Goal: Information Seeking & Learning: Learn about a topic

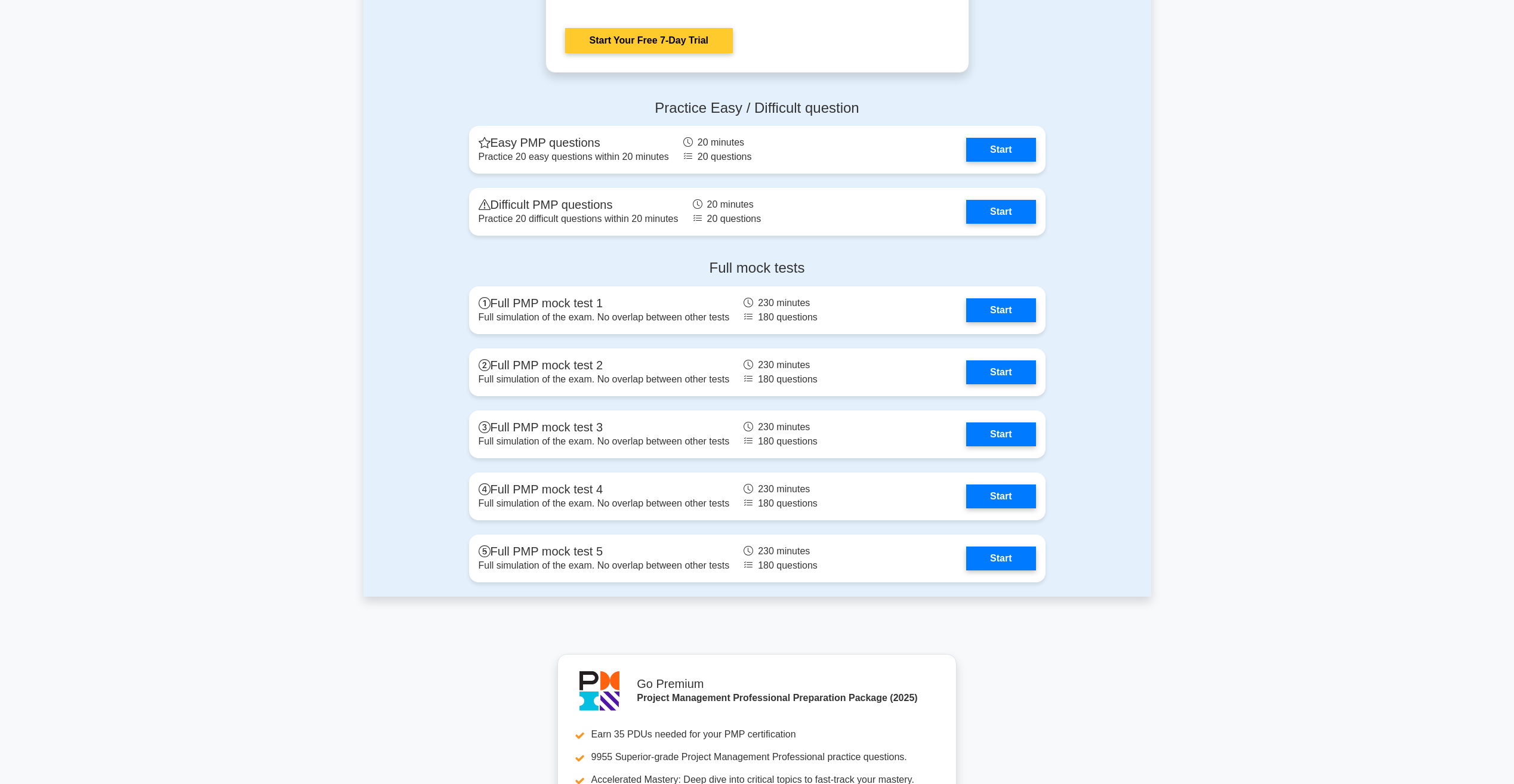
scroll to position [3281, 0]
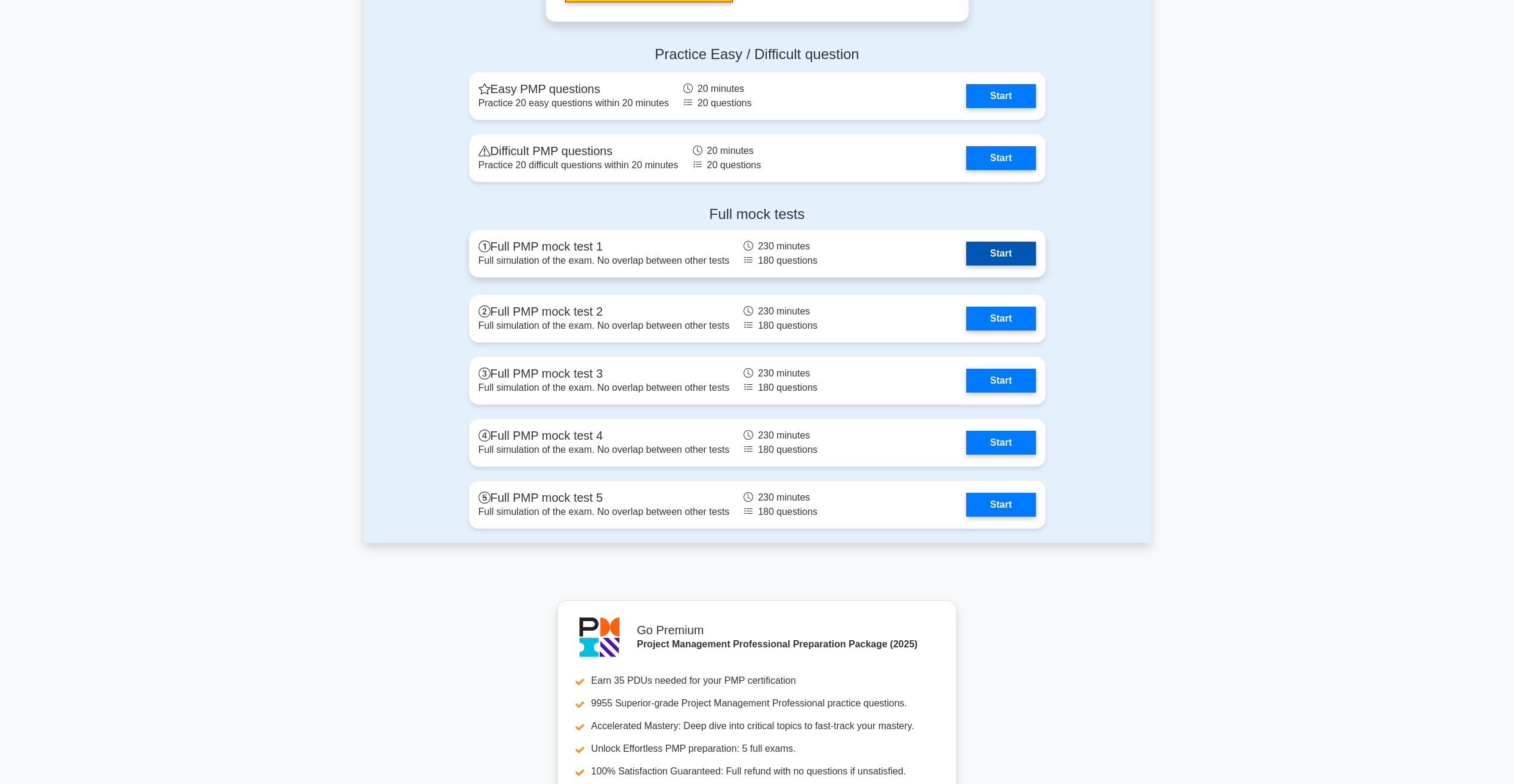
click at [966, 246] on link "Start" at bounding box center [1000, 253] width 69 height 24
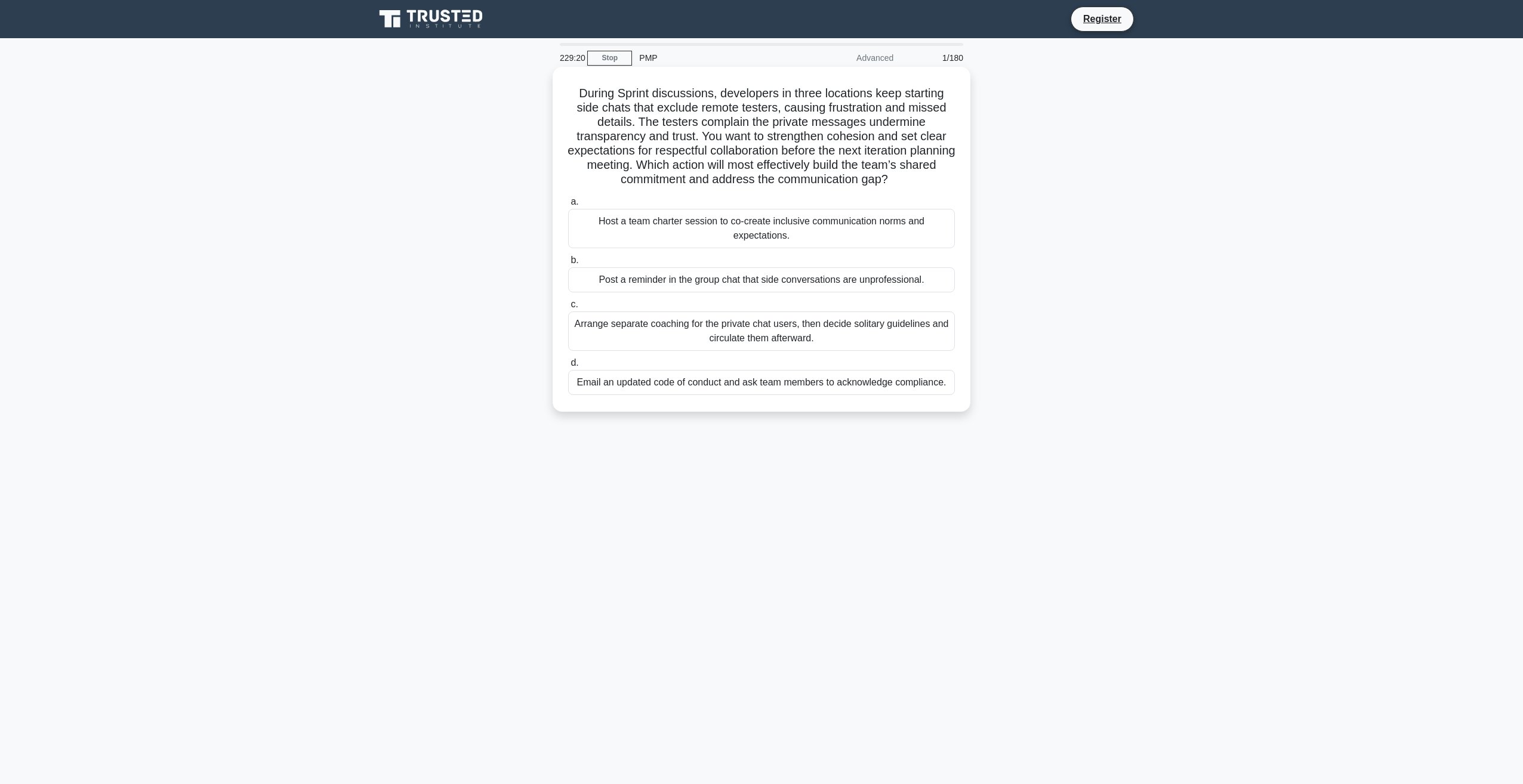
click at [769, 229] on div "Host a team charter session to co-create inclusive communication norms and expe…" at bounding box center [762, 228] width 387 height 40
click at [568, 206] on input "a. Host a team charter session to co-create inclusive communication norms and e…" at bounding box center [568, 202] width 0 height 8
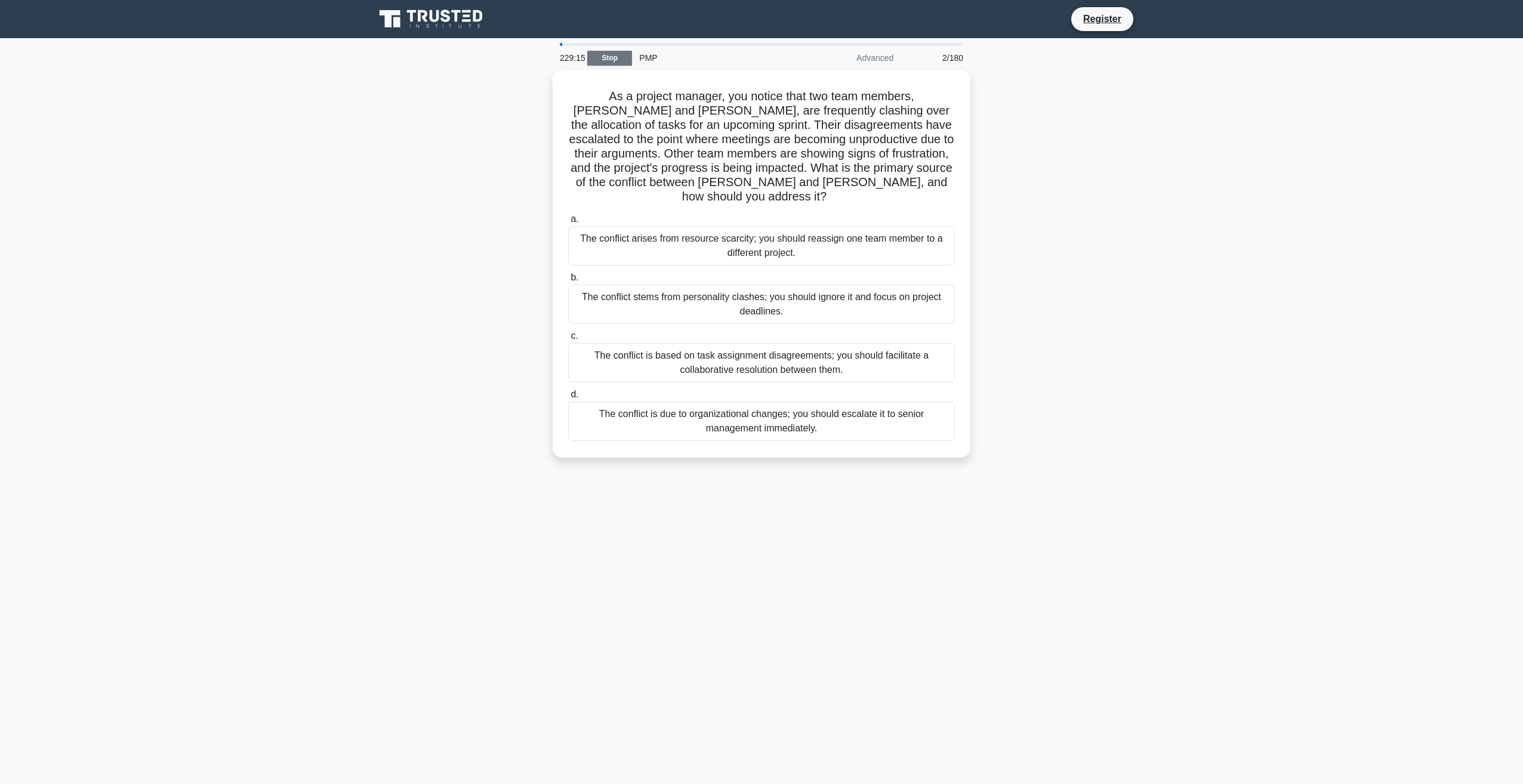
click at [603, 56] on link "Stop" at bounding box center [610, 57] width 45 height 15
